Goal: Task Accomplishment & Management: Complete application form

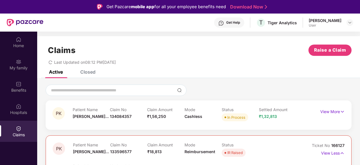
scroll to position [32, 0]
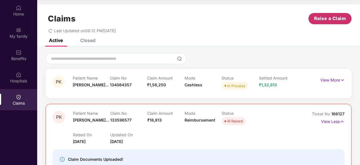
click at [329, 20] on span "Raise a Claim" at bounding box center [330, 18] width 32 height 7
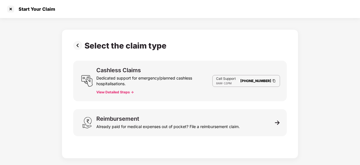
scroll to position [14, 0]
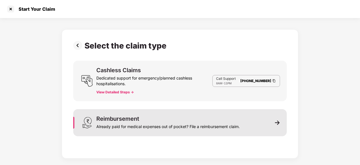
click at [167, 119] on div "Reimbursement Already paid for medical expenses out of pocket? File a reimburse…" at bounding box center [167, 123] width 143 height 14
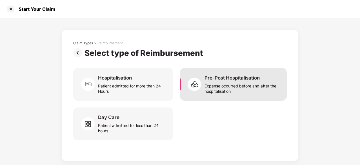
click at [221, 84] on div "Expense occurred before and after the hospitalisation" at bounding box center [241, 87] width 75 height 13
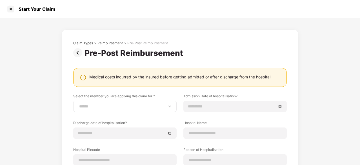
click at [135, 109] on div "**********" at bounding box center [124, 105] width 103 height 11
click at [169, 107] on select "**********" at bounding box center [125, 106] width 94 height 5
select select "**********"
click at [78, 104] on select "**********" at bounding box center [125, 106] width 94 height 5
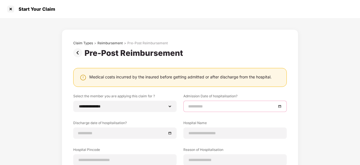
click at [214, 105] on input at bounding box center [232, 106] width 88 height 6
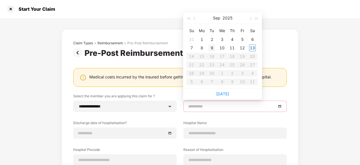
type input "**********"
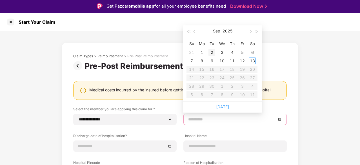
type input "**********"
click at [212, 52] on div "2" at bounding box center [211, 52] width 7 height 7
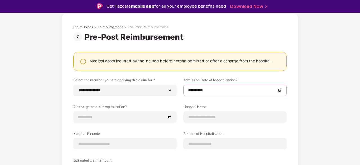
scroll to position [31, 0]
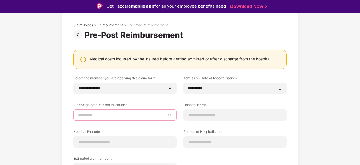
click at [140, 117] on input at bounding box center [122, 115] width 88 height 6
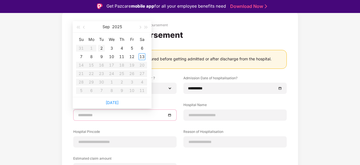
type input "**********"
click at [102, 48] on div "2" at bounding box center [101, 48] width 7 height 7
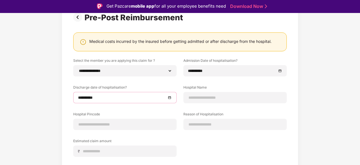
scroll to position [48, 0]
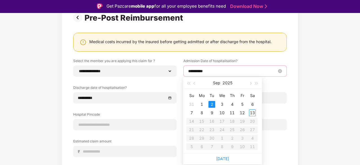
click at [255, 70] on input "**********" at bounding box center [232, 71] width 88 height 6
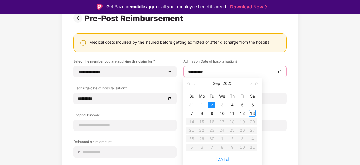
click at [194, 84] on span "button" at bounding box center [194, 83] width 3 height 3
type input "**********"
click at [193, 105] on div "27" at bounding box center [191, 104] width 7 height 7
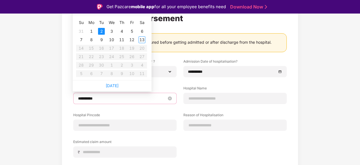
click at [128, 95] on input "**********" at bounding box center [122, 98] width 88 height 6
type input "**********"
click at [83, 39] on div "7" at bounding box center [81, 39] width 7 height 7
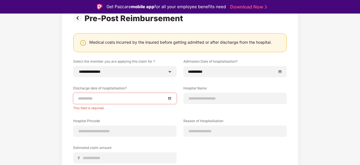
click at [134, 98] on input at bounding box center [122, 98] width 88 height 6
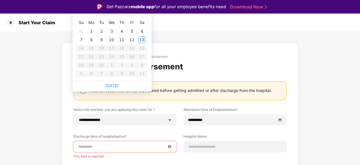
type input "**********"
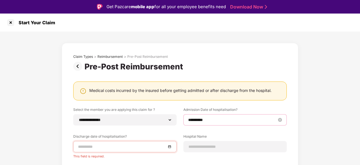
click at [209, 120] on input "**********" at bounding box center [232, 120] width 88 height 6
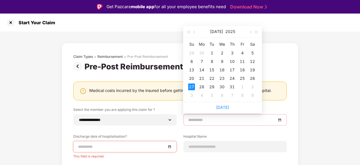
type input "**********"
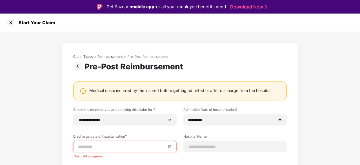
click at [127, 142] on div at bounding box center [124, 146] width 103 height 11
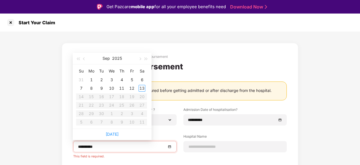
type input "**********"
click at [84, 59] on span "button" at bounding box center [84, 58] width 3 height 3
type input "**********"
click at [82, 111] on div "27" at bounding box center [81, 113] width 7 height 7
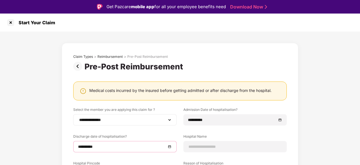
scroll to position [46, 0]
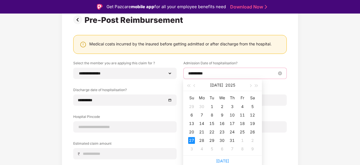
click at [207, 73] on input "**********" at bounding box center [232, 73] width 88 height 6
type input "**********"
click at [251, 131] on div "26" at bounding box center [252, 131] width 7 height 7
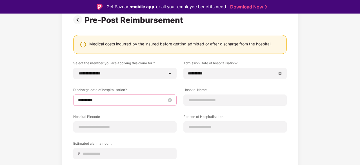
click at [111, 102] on input "**********" at bounding box center [122, 100] width 88 height 6
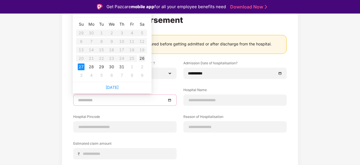
type input "**********"
click at [142, 58] on div "26" at bounding box center [141, 58] width 7 height 7
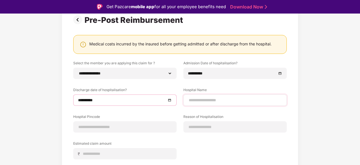
click at [214, 103] on div at bounding box center [234, 99] width 103 height 11
click at [215, 101] on input at bounding box center [235, 100] width 94 height 6
type input "**********"
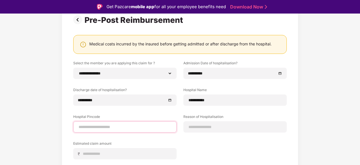
click at [128, 126] on input at bounding box center [125, 127] width 94 height 6
type input "******"
select select "*********"
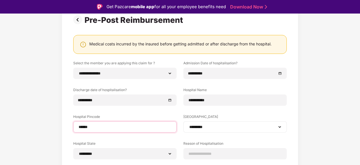
scroll to position [117, 0]
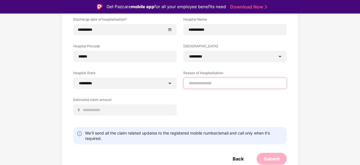
click at [200, 82] on input at bounding box center [235, 83] width 94 height 6
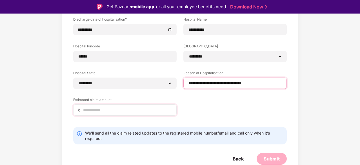
type input "**********"
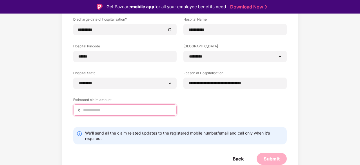
click at [116, 111] on input at bounding box center [126, 110] width 89 height 6
type input "*****"
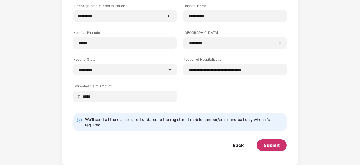
click at [277, 142] on div "Submit" at bounding box center [271, 145] width 16 height 6
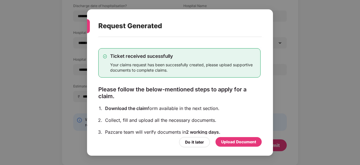
click at [236, 142] on div "Upload Document" at bounding box center [238, 141] width 35 height 6
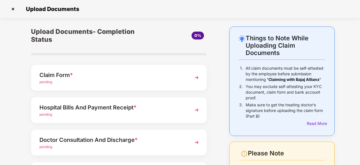
click at [198, 77] on img at bounding box center [196, 77] width 10 height 10
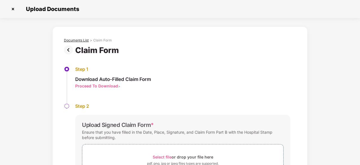
click at [80, 39] on div "Documents List" at bounding box center [76, 40] width 25 height 5
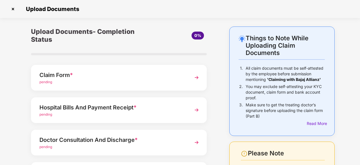
click at [129, 103] on div "Hospital Bills And Payment Receipt *" at bounding box center [112, 107] width 146 height 9
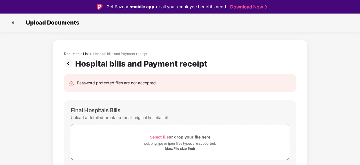
click at [129, 103] on div "Final Hospitals Bills Upload a detailed break up for all original hospital bill…" at bounding box center [180, 133] width 232 height 66
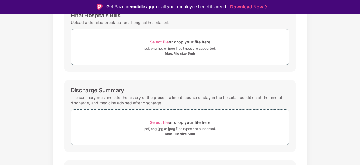
scroll to position [95, 0]
click at [212, 119] on div "Select file or drop your file here" at bounding box center [180, 123] width 218 height 8
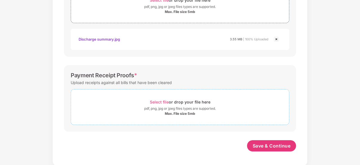
scroll to position [203, 0]
click at [136, 101] on div "Select file or drop your file here" at bounding box center [180, 102] width 218 height 8
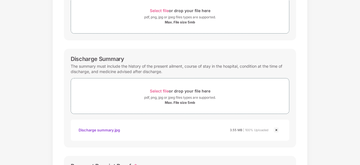
scroll to position [113, 0]
click at [276, 129] on img at bounding box center [276, 129] width 7 height 7
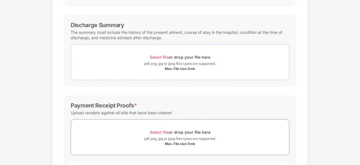
scroll to position [257, 0]
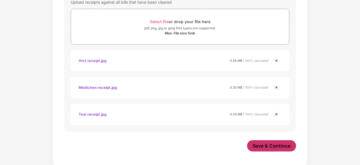
click at [261, 140] on button "Save & Continue" at bounding box center [271, 145] width 49 height 11
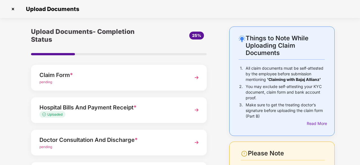
click at [191, 79] on img at bounding box center [196, 77] width 10 height 10
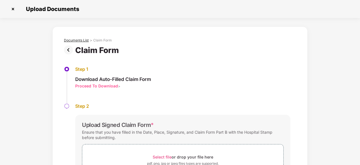
click at [82, 40] on div "Documents List" at bounding box center [76, 40] width 25 height 5
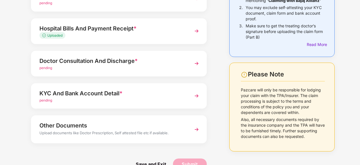
scroll to position [79, 0]
click at [163, 60] on div "Doctor Consultation And Discharge *" at bounding box center [112, 60] width 146 height 9
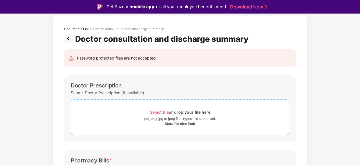
scroll to position [13, 0]
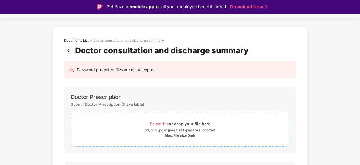
click at [140, 117] on span "Select file or drop your file here pdf, png, jpg or jpeg files types are suppor…" at bounding box center [180, 128] width 218 height 27
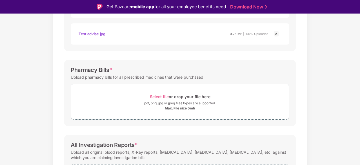
scroll to position [196, 0]
click at [146, 107] on div "Max. File size 5mb" at bounding box center [180, 108] width 218 height 5
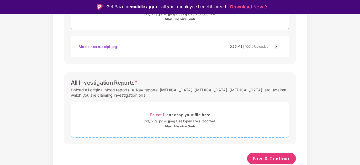
scroll to position [283, 0]
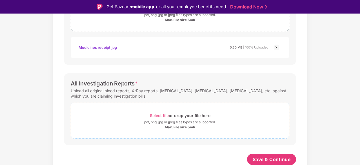
click at [140, 116] on div "Select file or drop your file here" at bounding box center [180, 115] width 218 height 8
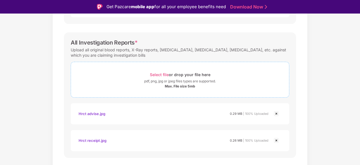
scroll to position [337, 0]
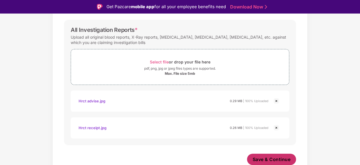
click at [259, 157] on span "Save & Continue" at bounding box center [271, 159] width 38 height 6
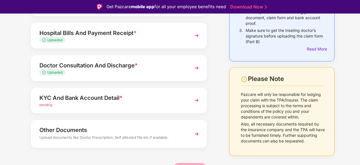
scroll to position [92, 0]
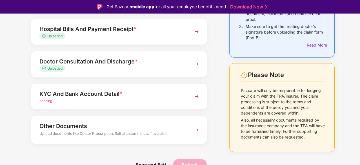
click at [161, 98] on div "pending" at bounding box center [112, 100] width 146 height 5
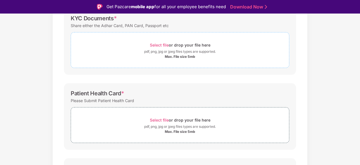
click at [138, 40] on span "Select file or drop your file here pdf, png, jpg or jpeg files types are suppor…" at bounding box center [180, 50] width 218 height 27
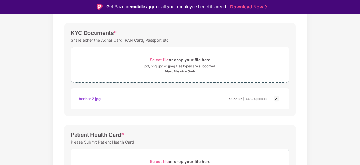
scroll to position [78, 0]
click at [275, 96] on img at bounding box center [276, 98] width 7 height 7
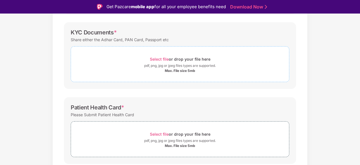
click at [129, 53] on span "Select file or drop your file here pdf, png, jpg or jpeg files types are suppor…" at bounding box center [180, 64] width 218 height 27
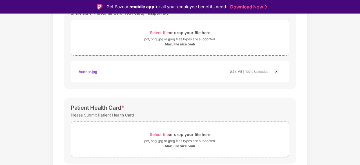
scroll to position [105, 0]
click at [144, 37] on div "pdf, png, jpg or jpeg files types are supported." at bounding box center [179, 39] width 71 height 6
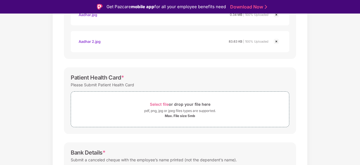
scroll to position [162, 0]
click at [129, 117] on div "Max. File size 5mb" at bounding box center [180, 115] width 218 height 5
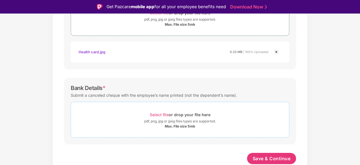
click at [138, 113] on div "Select file or drop your file here" at bounding box center [180, 115] width 218 height 8
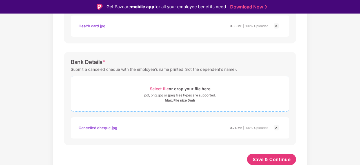
scroll to position [278, 0]
click at [268, 156] on span "Save & Continue" at bounding box center [271, 159] width 38 height 6
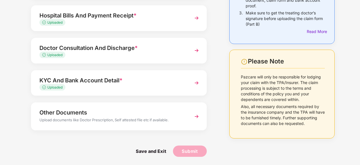
scroll to position [0, 0]
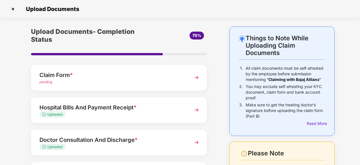
click at [188, 79] on div "Claim Form * pending" at bounding box center [119, 78] width 176 height 26
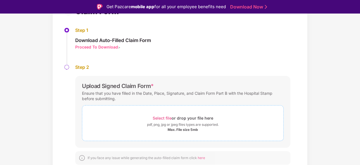
scroll to position [14, 0]
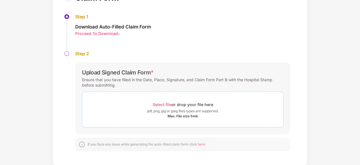
click at [133, 99] on span "Select file or drop your file here pdf, png, jpg or jpeg files types are suppor…" at bounding box center [182, 109] width 201 height 27
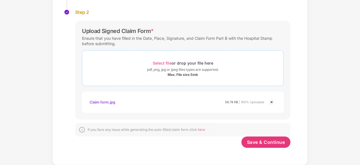
scroll to position [93, 0]
click at [199, 106] on div "Claim form.jpg 56.74 KB | 100% Uploaded" at bounding box center [177, 103] width 175 height 10
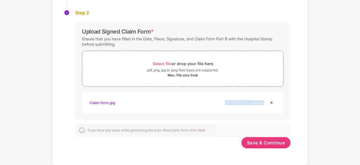
click at [199, 106] on div "Claim form.jpg 56.74 KB | 100% Uploaded" at bounding box center [177, 103] width 175 height 10
click at [257, 142] on span "Save & Continue" at bounding box center [266, 142] width 38 height 6
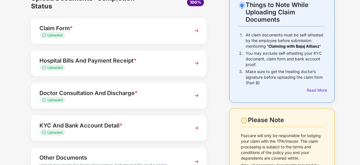
scroll to position [32, 0]
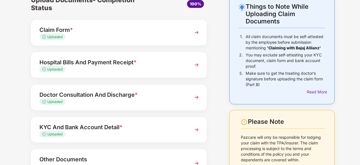
click at [154, 60] on div "Hospital Bills And Payment Receipt *" at bounding box center [112, 62] width 146 height 9
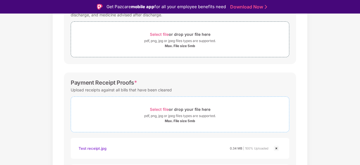
scroll to position [256, 0]
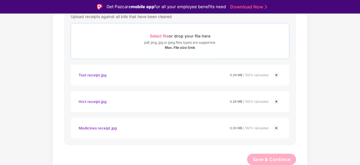
click at [133, 42] on div "pdf, png, jpg or jpeg files types are supported." at bounding box center [180, 43] width 218 height 6
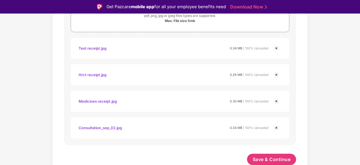
scroll to position [283, 0]
click at [270, 158] on span "Save & Continue" at bounding box center [271, 159] width 38 height 6
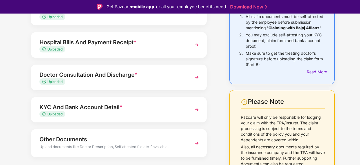
scroll to position [67, 0]
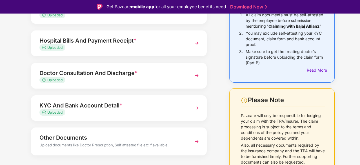
click at [145, 74] on div "Doctor Consultation And Discharge *" at bounding box center [112, 72] width 146 height 9
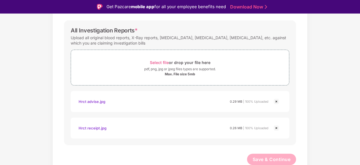
scroll to position [14, 0]
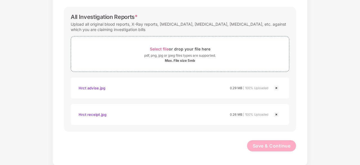
drag, startPoint x: 245, startPoint y: 138, endPoint x: 176, endPoint y: 143, distance: 69.1
click at [176, 143] on div "Save & Continue" at bounding box center [180, 147] width 232 height 14
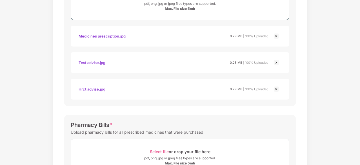
scroll to position [0, 0]
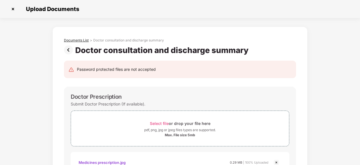
click at [77, 38] on div "Documents List" at bounding box center [76, 40] width 25 height 5
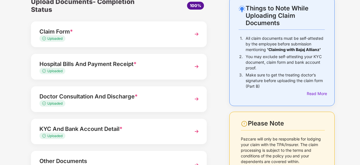
scroll to position [28, 0]
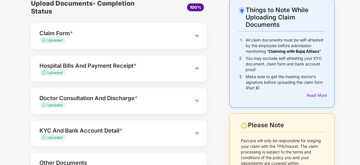
click at [153, 68] on div "Hospital Bills And Payment Receipt *" at bounding box center [112, 65] width 146 height 9
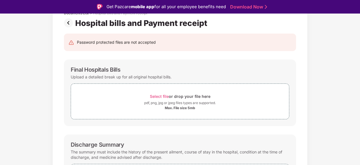
scroll to position [17, 0]
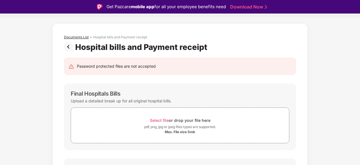
click at [81, 37] on div "Documents List" at bounding box center [76, 37] width 25 height 5
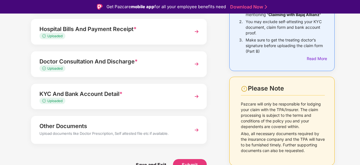
scroll to position [14, 0]
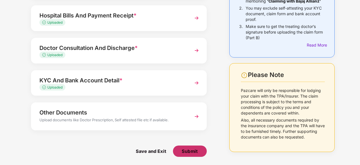
click at [198, 149] on button "Submit" at bounding box center [190, 150] width 34 height 11
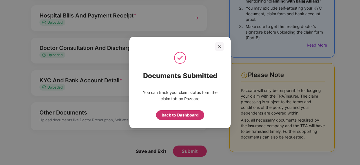
click at [191, 114] on div "Back to Dashboard" at bounding box center [180, 115] width 37 height 6
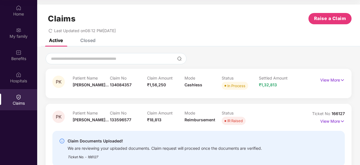
scroll to position [18, 0]
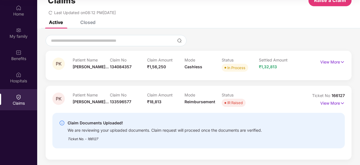
click at [90, 22] on div "Closed" at bounding box center [87, 22] width 15 height 6
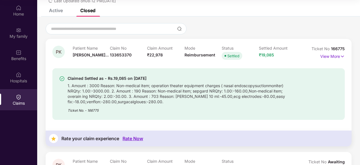
scroll to position [30, 0]
click at [332, 56] on p "View More" at bounding box center [332, 56] width 24 height 8
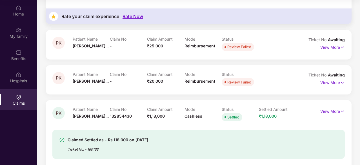
scroll to position [446, 0]
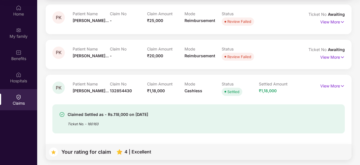
click at [325, 89] on div "View More" at bounding box center [332, 85] width 24 height 9
click at [327, 88] on p "View More" at bounding box center [332, 85] width 24 height 8
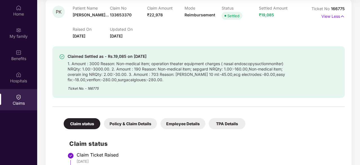
scroll to position [0, 0]
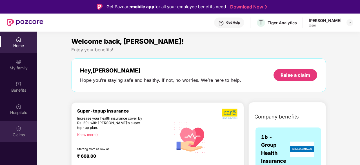
click at [18, 125] on div at bounding box center [19, 128] width 6 height 6
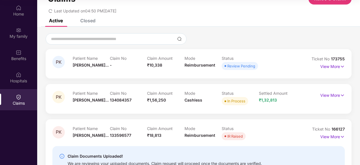
scroll to position [19, 0]
